Goal: Task Accomplishment & Management: Use online tool/utility

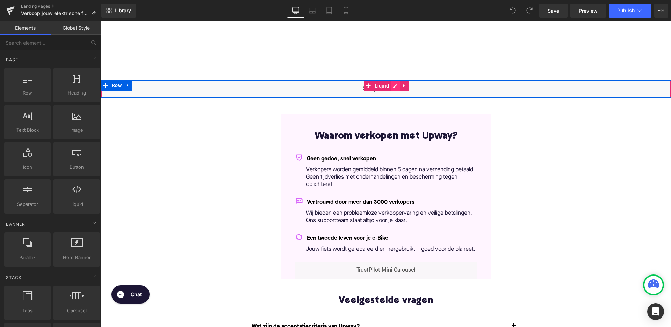
click at [393, 86] on div "Liquid" at bounding box center [386, 88] width 570 height 17
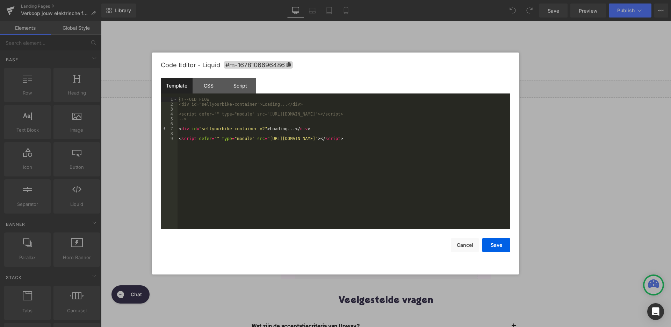
click at [264, 129] on div "<!-- OLD FLOW <div id="sellyourbike-container">Loading...</div> <script defer="…" at bounding box center [344, 168] width 333 height 142
click at [436, 139] on div "<!-- OLD FLOW <div id="sellyourbike-container">Loading...</div> <script defer="…" at bounding box center [344, 168] width 333 height 142
click at [491, 251] on button "Save" at bounding box center [497, 245] width 28 height 14
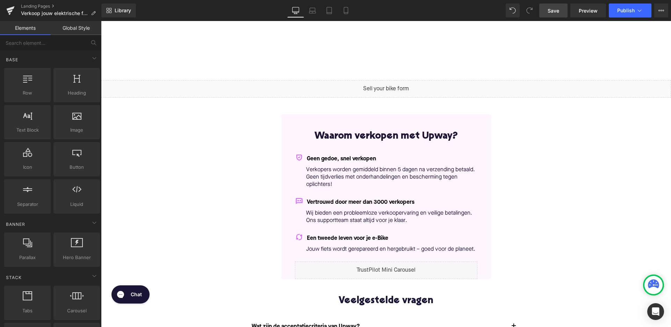
click at [560, 7] on link "Save" at bounding box center [554, 10] width 28 height 14
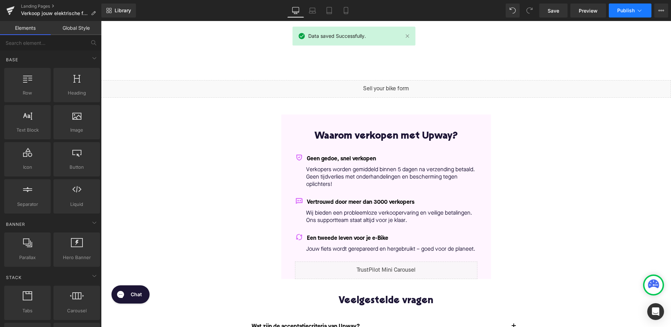
click at [629, 13] on span "Publish" at bounding box center [625, 11] width 17 height 6
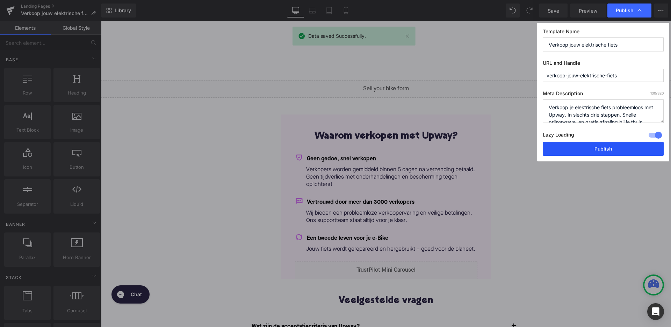
click at [584, 149] on button "Publish" at bounding box center [603, 149] width 121 height 14
